Goal: Information Seeking & Learning: Learn about a topic

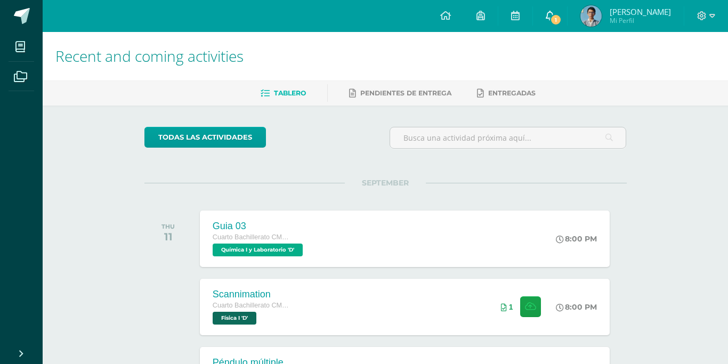
click at [554, 21] on span at bounding box center [550, 16] width 9 height 12
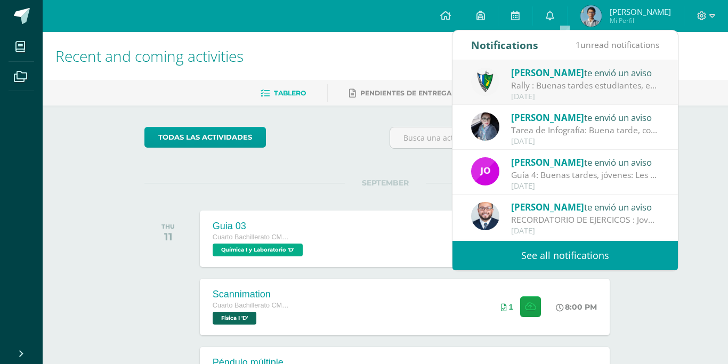
click at [552, 253] on link "See all notifications" at bounding box center [564, 255] width 225 height 29
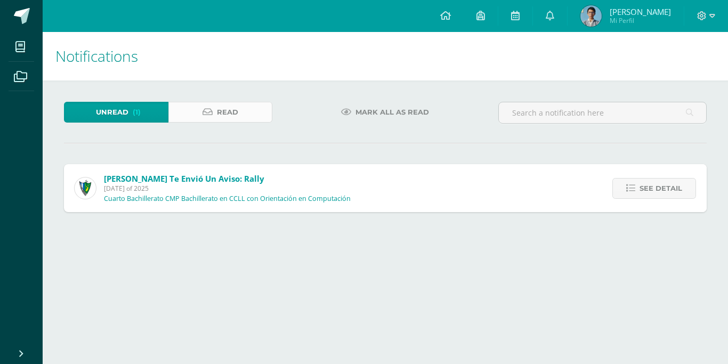
click at [241, 116] on link "Read" at bounding box center [220, 112] width 104 height 21
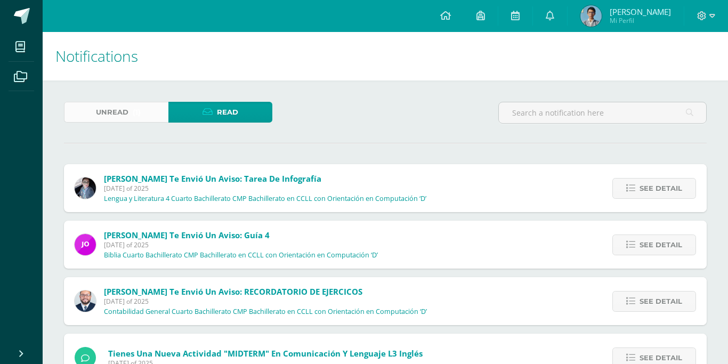
click at [141, 117] on link "Unread (1)" at bounding box center [116, 112] width 104 height 21
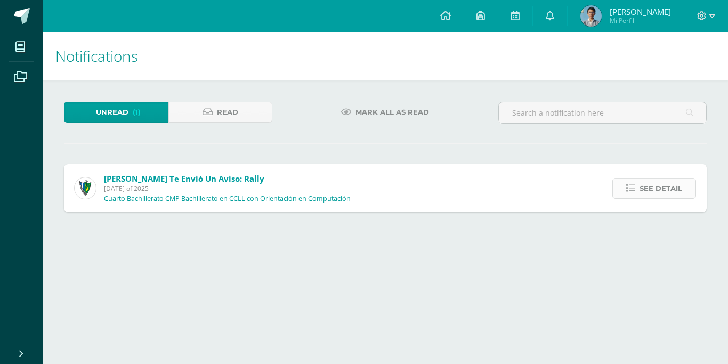
click at [645, 179] on span "See detail" at bounding box center [660, 189] width 43 height 20
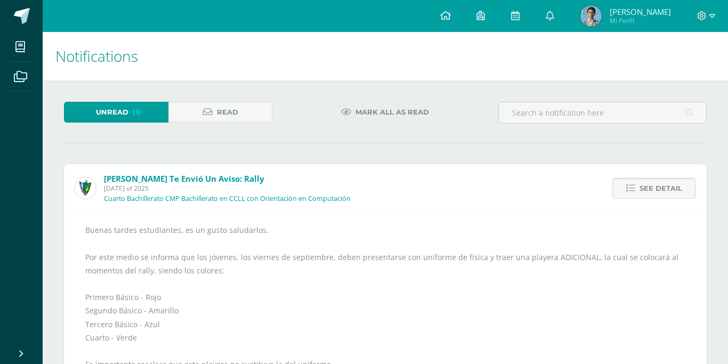
click at [689, 178] on link "See detail" at bounding box center [654, 188] width 84 height 21
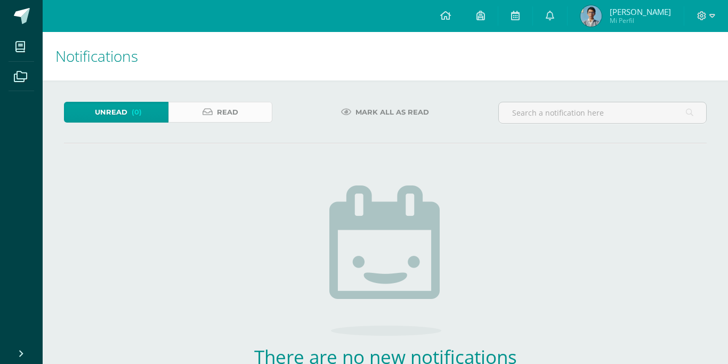
click at [207, 116] on icon at bounding box center [208, 112] width 10 height 9
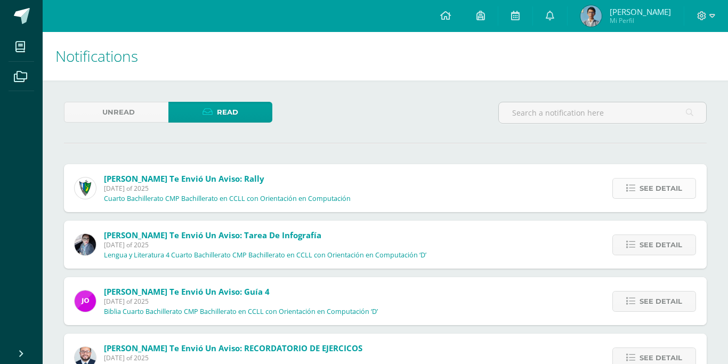
drag, startPoint x: 628, startPoint y: 161, endPoint x: 618, endPoint y: 169, distance: 12.6
click at [625, 178] on link "See detail" at bounding box center [654, 188] width 84 height 21
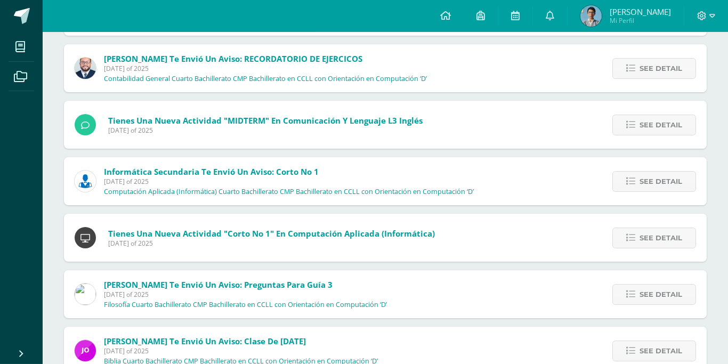
scroll to position [536, 0]
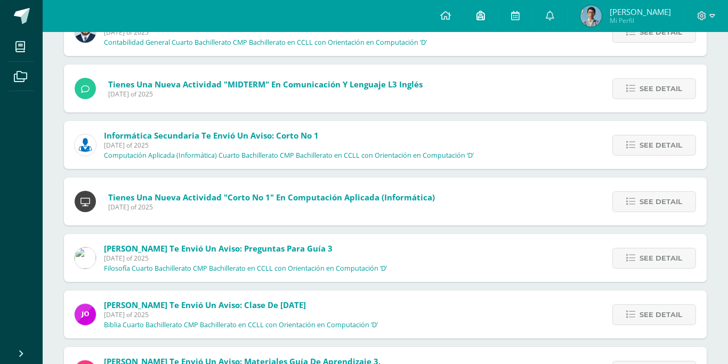
click at [485, 13] on icon at bounding box center [480, 16] width 9 height 10
click at [520, 21] on span at bounding box center [515, 16] width 9 height 12
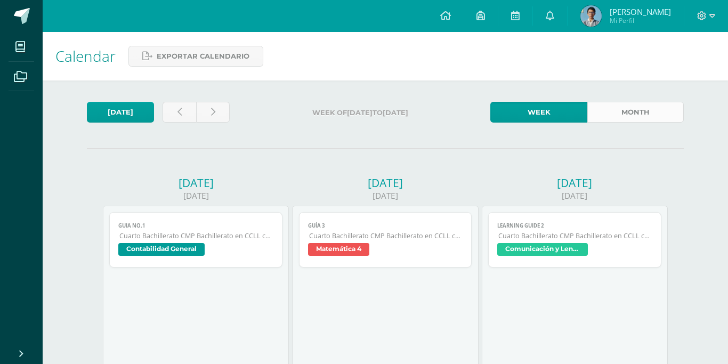
click at [596, 104] on link "Month" at bounding box center [635, 112] width 96 height 21
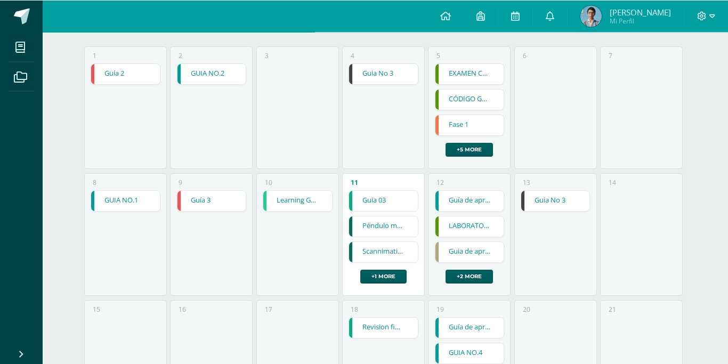
scroll to position [163, 0]
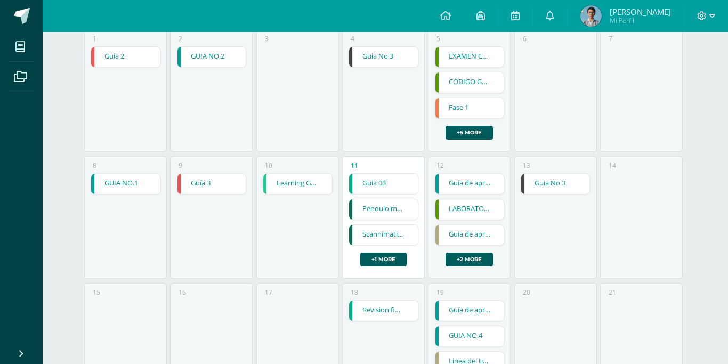
click at [375, 231] on div "Guia 03 Guia 03 Química I y Laboratorio Cargando contenido Péndulo múltiple Pén…" at bounding box center [384, 219] width 70 height 93
click at [375, 253] on link "+1 more" at bounding box center [383, 260] width 46 height 14
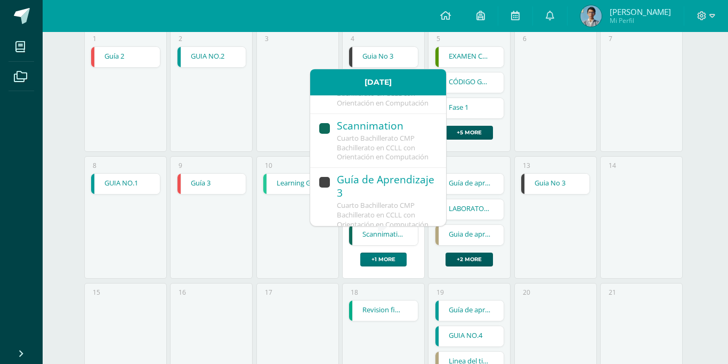
scroll to position [95, 0]
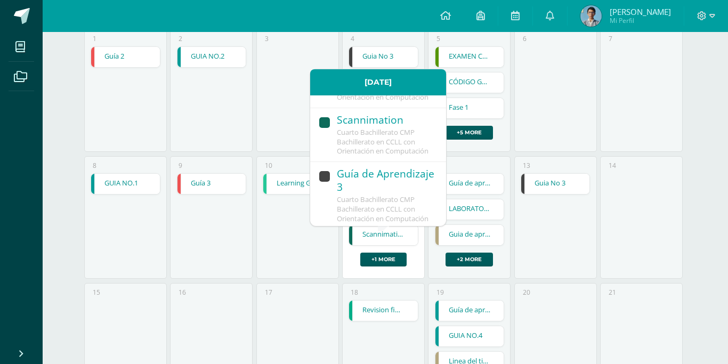
click at [126, 174] on link "GUIA NO.1" at bounding box center [125, 184] width 69 height 20
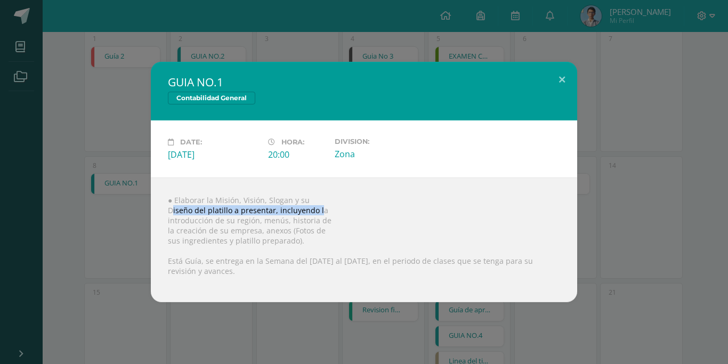
drag, startPoint x: 173, startPoint y: 215, endPoint x: 319, endPoint y: 215, distance: 146.0
click at [319, 215] on div "● Elaborar la Misión, Visión, Slogan y su Diseño del platillo a presentar, incl…" at bounding box center [364, 239] width 426 height 125
click at [214, 218] on div "● Elaborar la Misión, Visión, Slogan y su Diseño del platillo a presentar, incl…" at bounding box center [364, 239] width 426 height 125
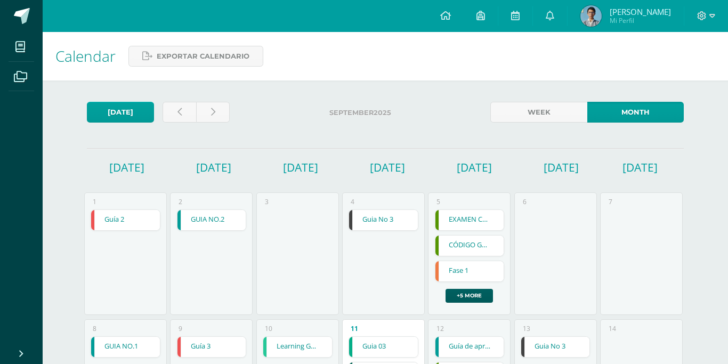
scroll to position [163, 0]
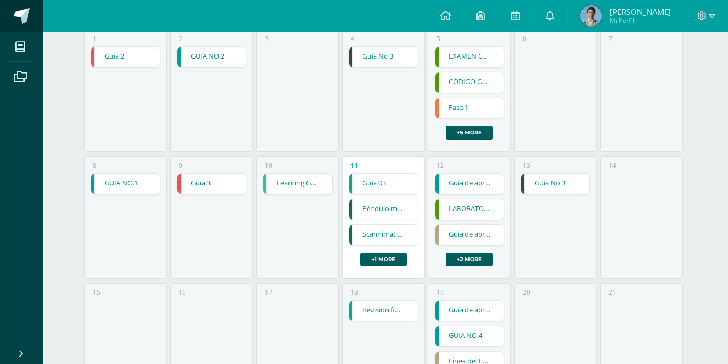
click at [32, 21] on link at bounding box center [21, 16] width 43 height 32
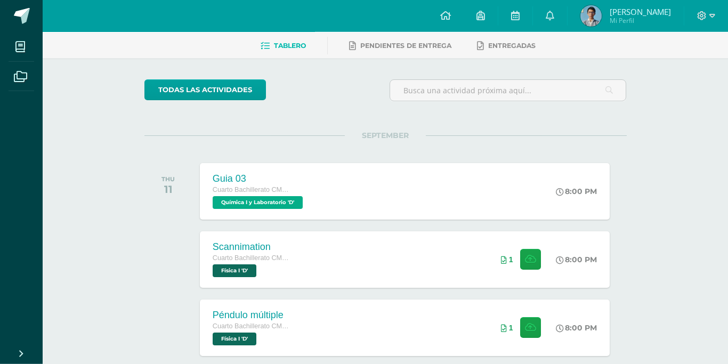
scroll to position [217, 0]
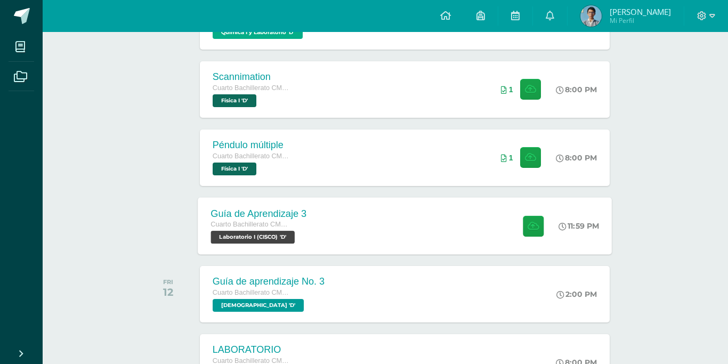
click at [472, 205] on div "Guía de Aprendizaje 3 Cuarto Bachillerato CMP Bachillerato en CCLL con Orientac…" at bounding box center [405, 225] width 414 height 57
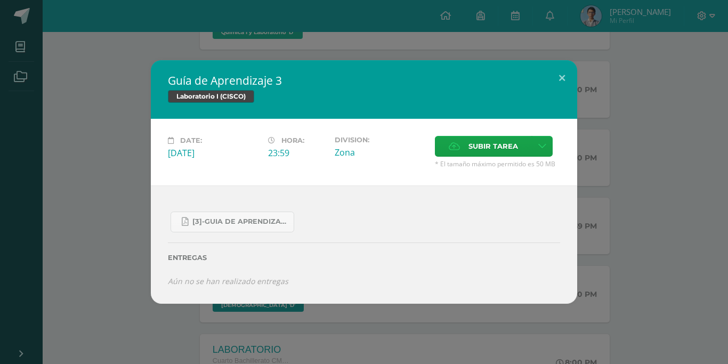
click at [225, 243] on div "Entregas" at bounding box center [364, 254] width 392 height 44
click at [228, 226] on span "[3]-GUIA DE APRENDIZAJE 3 IV [PERSON_NAME] CISCO UNIDAD 4.pdf" at bounding box center [240, 221] width 96 height 9
